Goal: Information Seeking & Learning: Learn about a topic

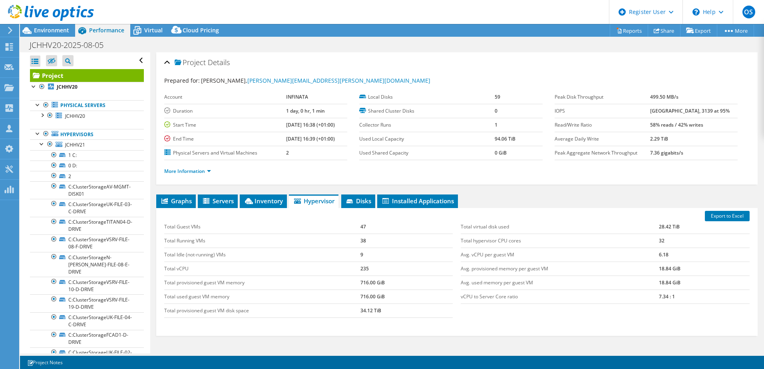
select select "EULondon"
select select "GBP"
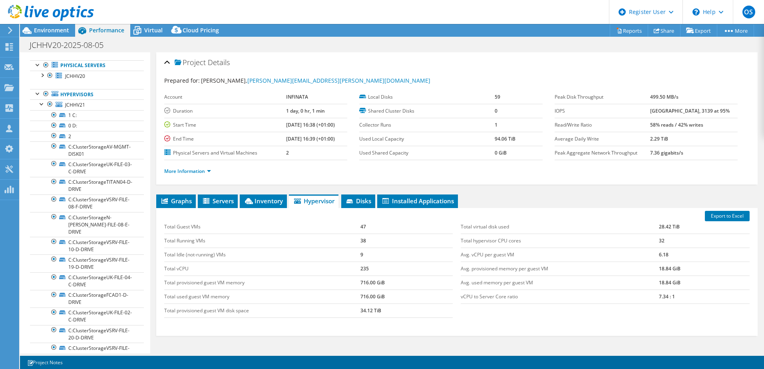
click at [36, 65] on div at bounding box center [38, 64] width 8 height 8
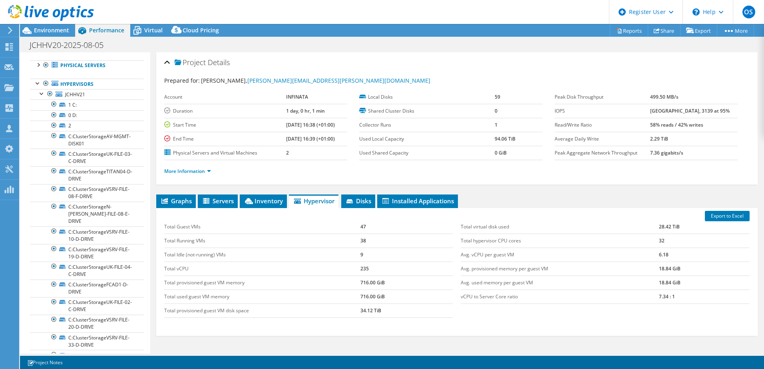
click at [35, 83] on div at bounding box center [38, 83] width 8 height 8
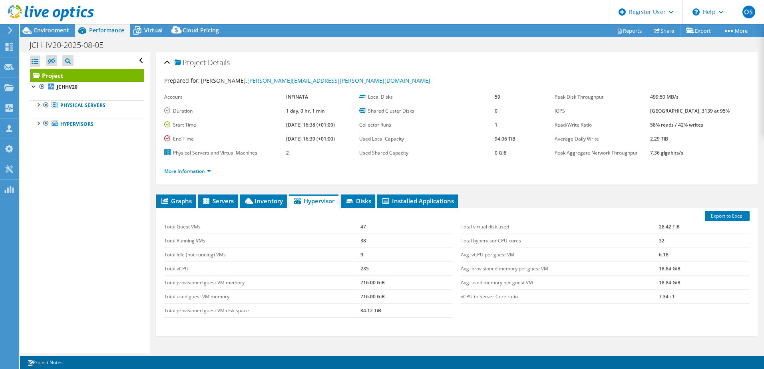
click at [219, 204] on span "Servers" at bounding box center [218, 201] width 32 height 8
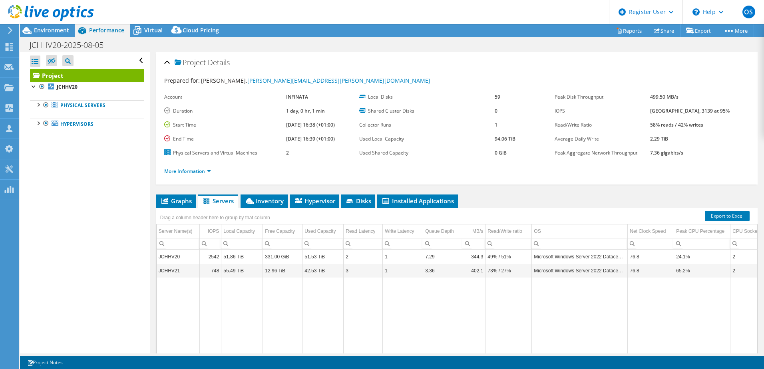
click at [359, 201] on span "Disks" at bounding box center [358, 201] width 26 height 8
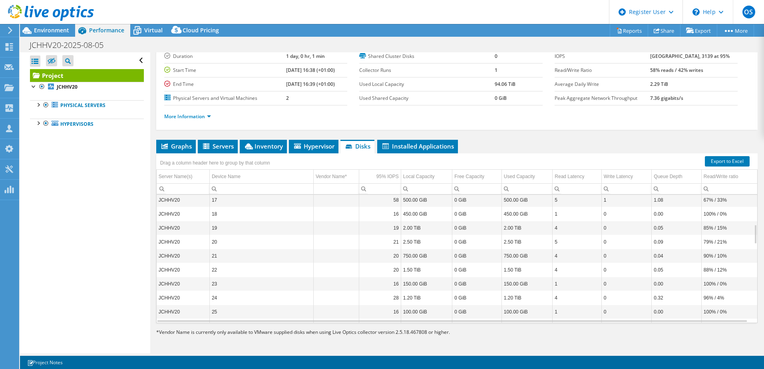
scroll to position [15, 0]
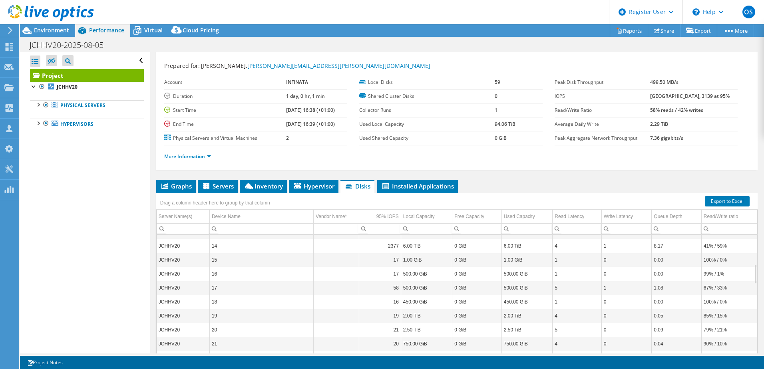
click at [211, 189] on span "Servers" at bounding box center [218, 186] width 32 height 8
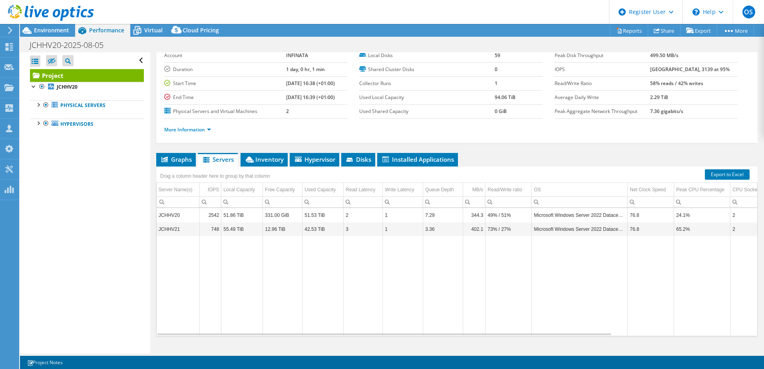
scroll to position [55, 0]
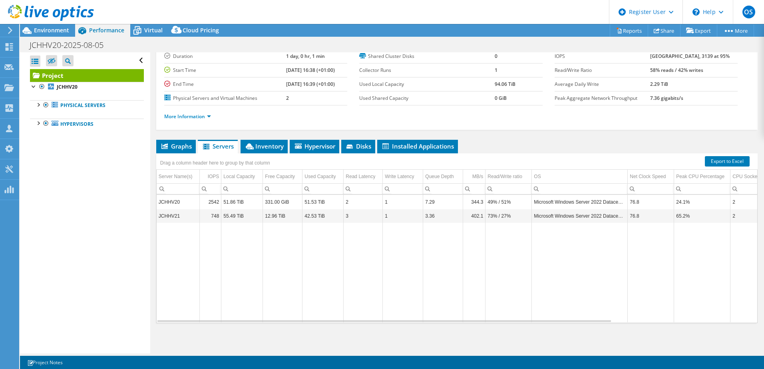
click at [305, 147] on span "Hypervisor" at bounding box center [315, 146] width 42 height 8
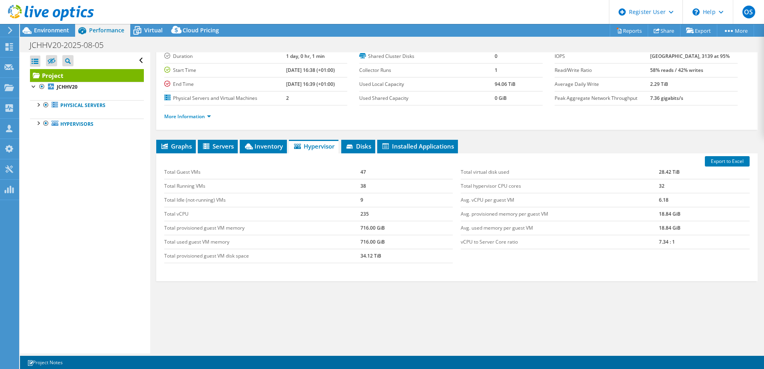
click at [175, 150] on span "Graphs" at bounding box center [176, 146] width 32 height 8
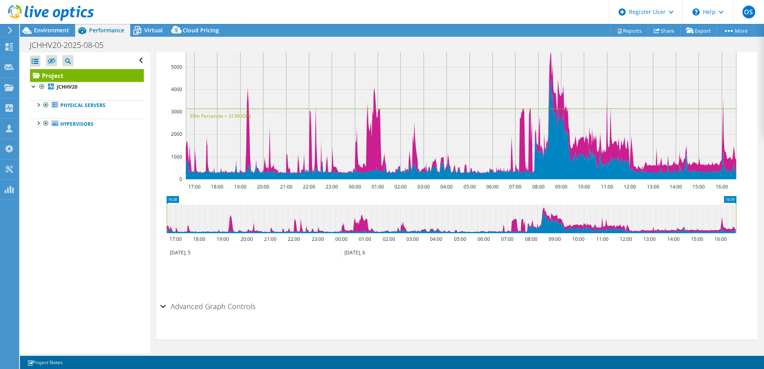
scroll to position [71, 0]
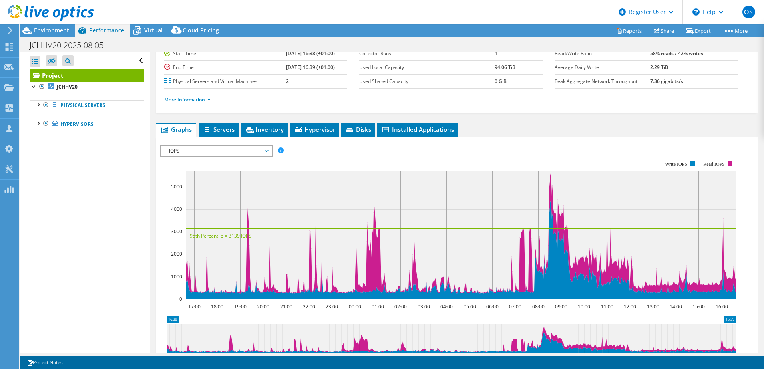
click at [266, 151] on span "IOPS" at bounding box center [216, 151] width 103 height 10
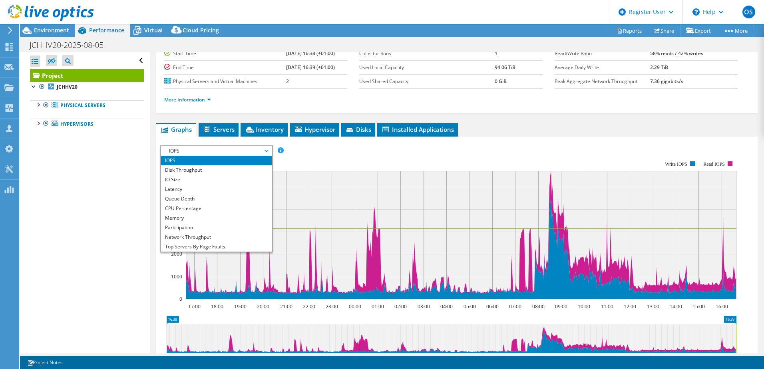
click at [177, 208] on li "CPU Percentage" at bounding box center [216, 209] width 111 height 10
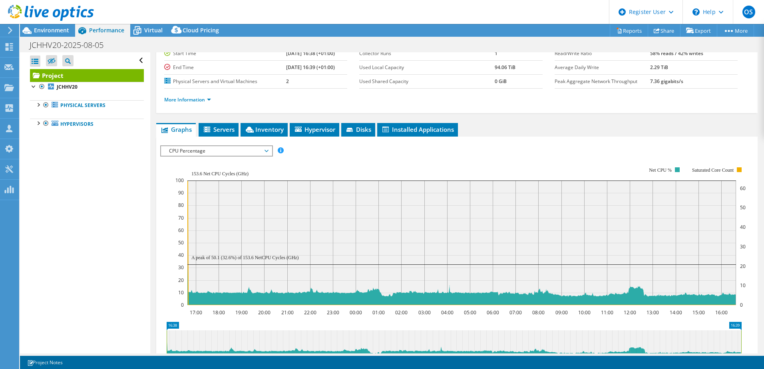
click at [235, 156] on div "CPU Percentage IOPS Disk Throughput IO Size Latency Queue Depth CPU Percentage …" at bounding box center [216, 150] width 113 height 11
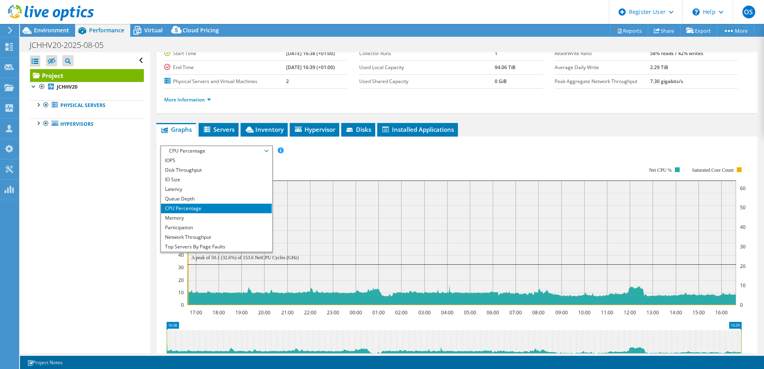
click at [173, 159] on li "IOPS" at bounding box center [216, 161] width 111 height 10
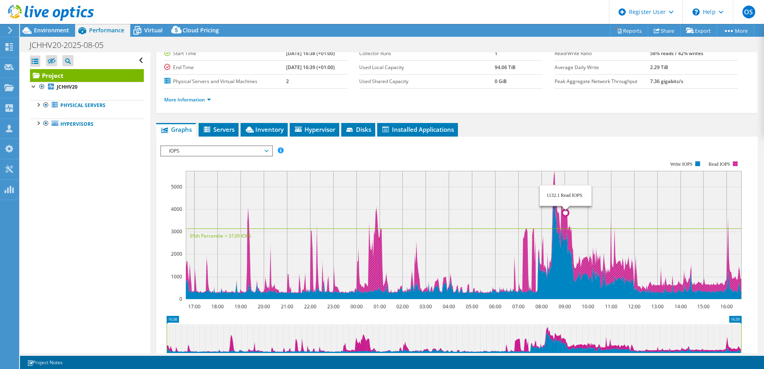
scroll to position [111, 0]
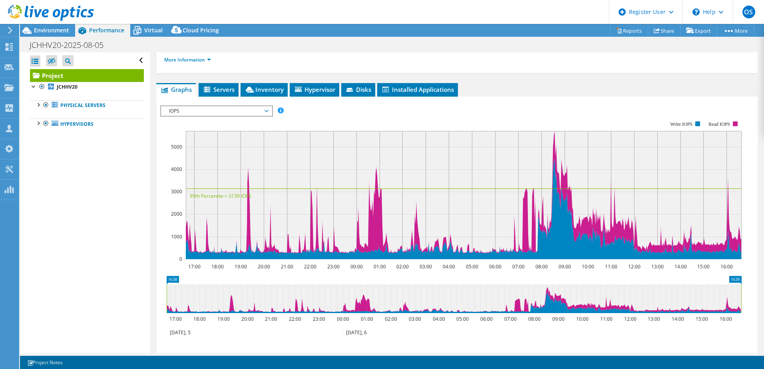
click at [243, 110] on span "IOPS" at bounding box center [216, 111] width 103 height 10
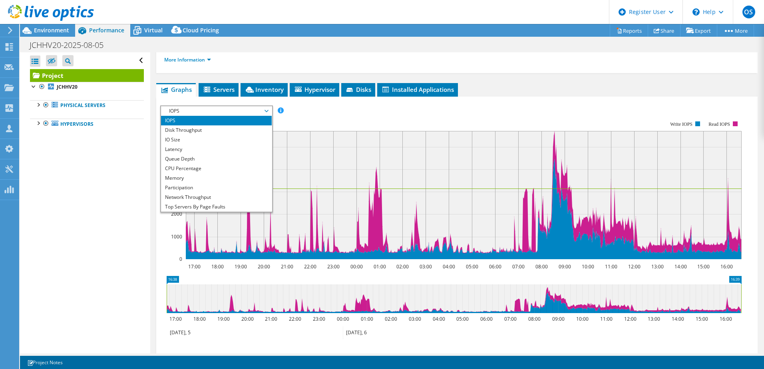
click at [179, 152] on li "Latency" at bounding box center [216, 150] width 111 height 10
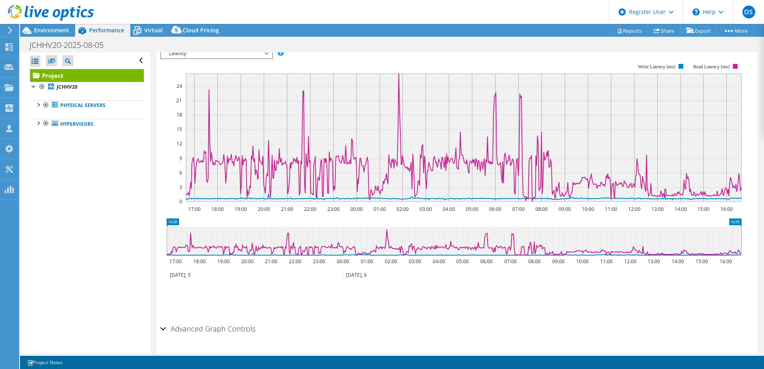
scroll to position [151, 0]
